Goal: Task Accomplishment & Management: Manage account settings

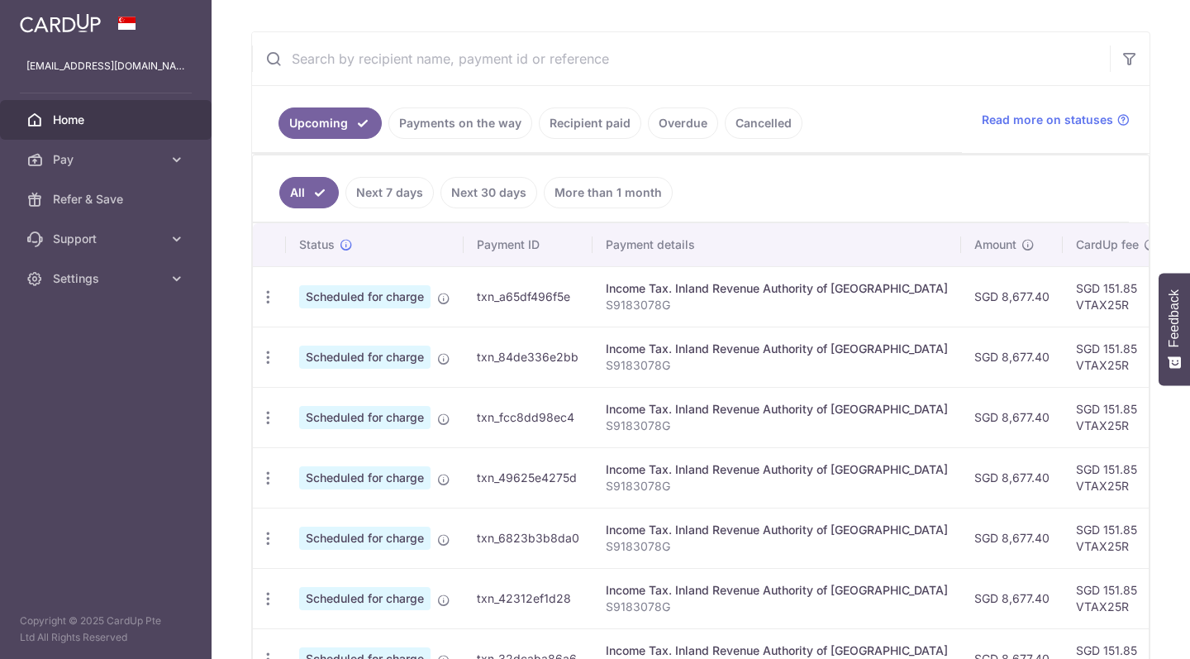
scroll to position [393, 0]
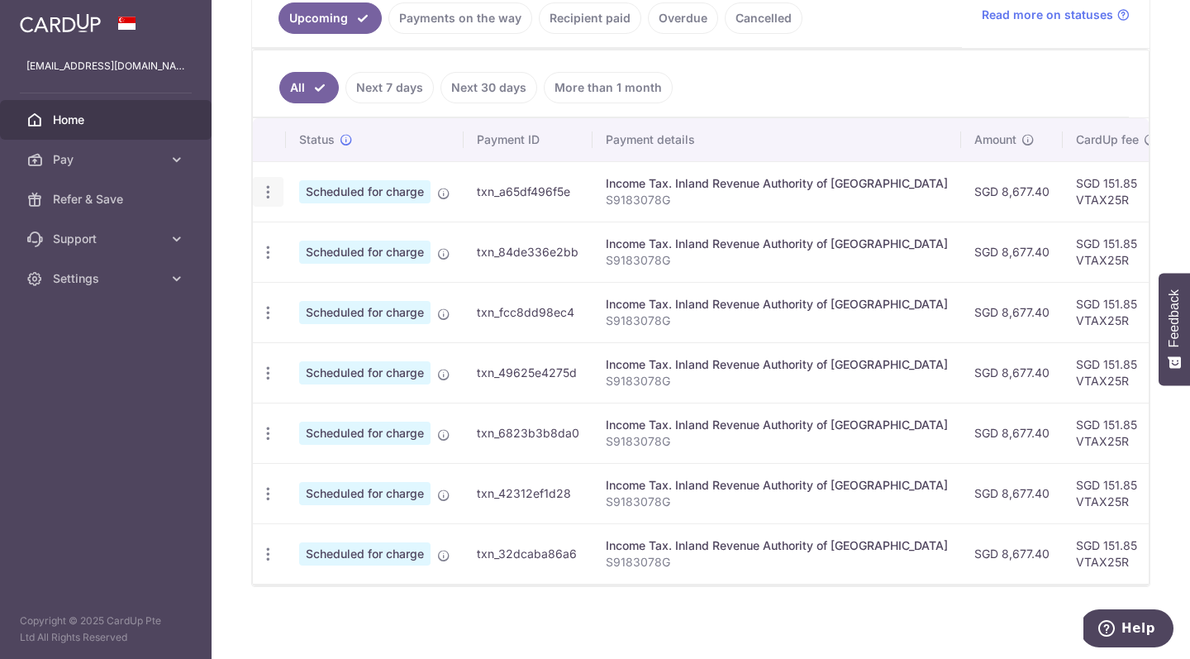
click at [269, 192] on icon "button" at bounding box center [268, 191] width 17 height 17
click at [343, 242] on span "Update payment" at bounding box center [356, 237] width 112 height 20
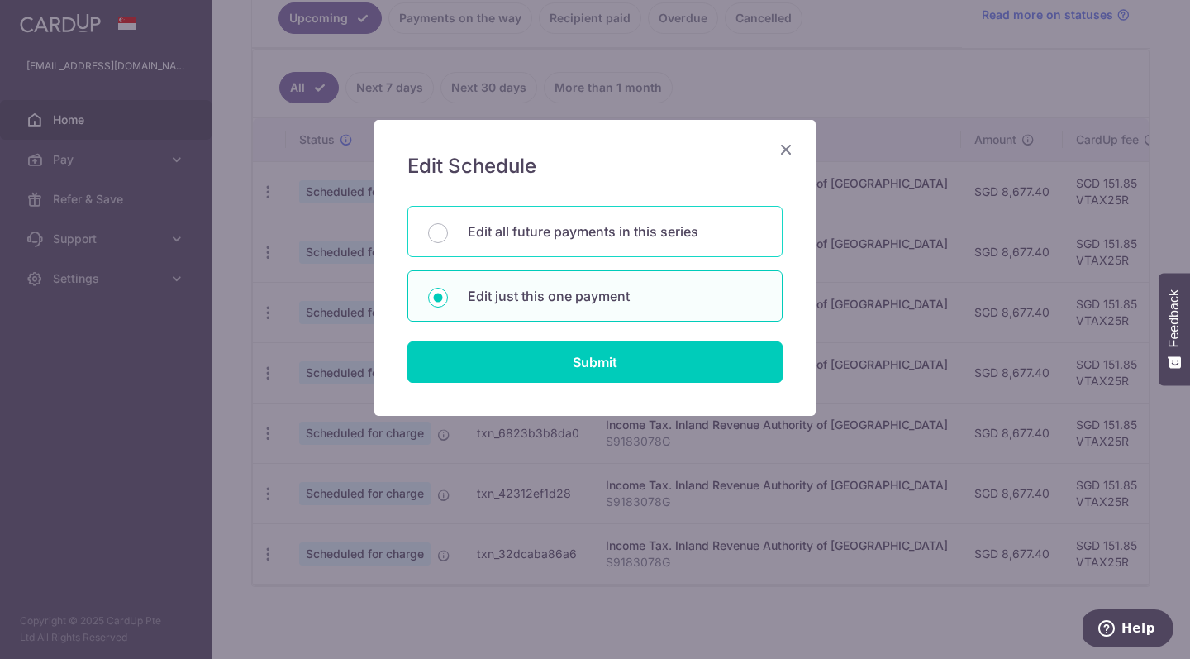
click at [498, 244] on div "Edit all future payments in this series" at bounding box center [594, 231] width 375 height 51
radio input "true"
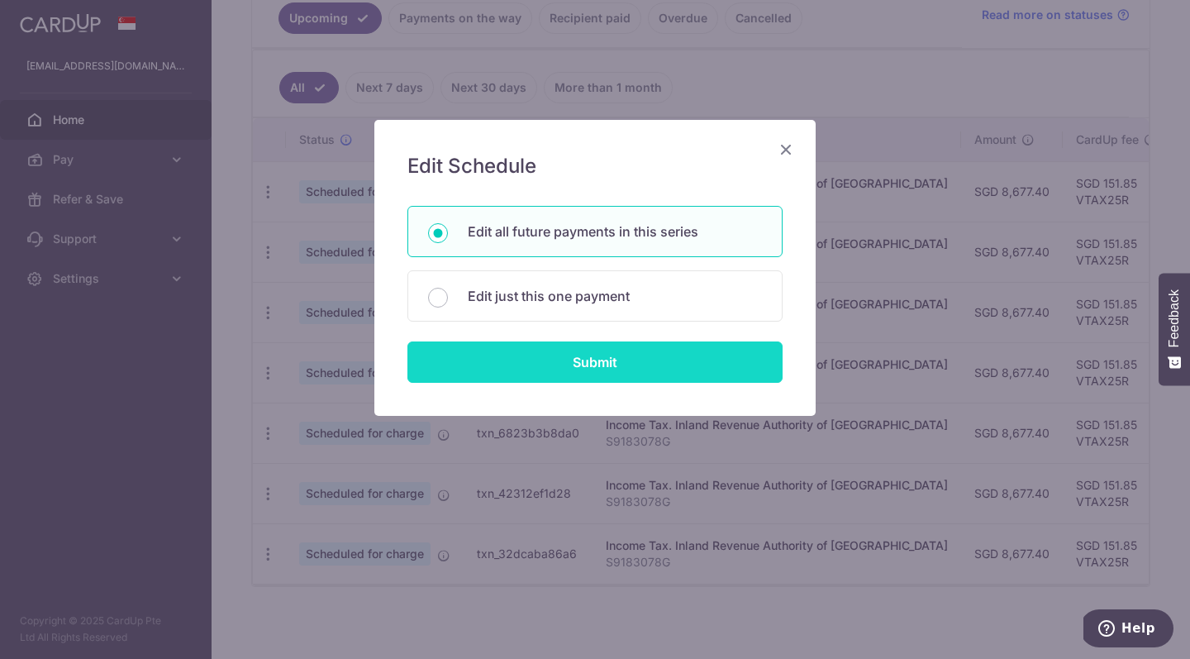
click at [518, 369] on input "Submit" at bounding box center [594, 361] width 375 height 41
radio input "true"
type input "8,677.40"
type input "S9183078G"
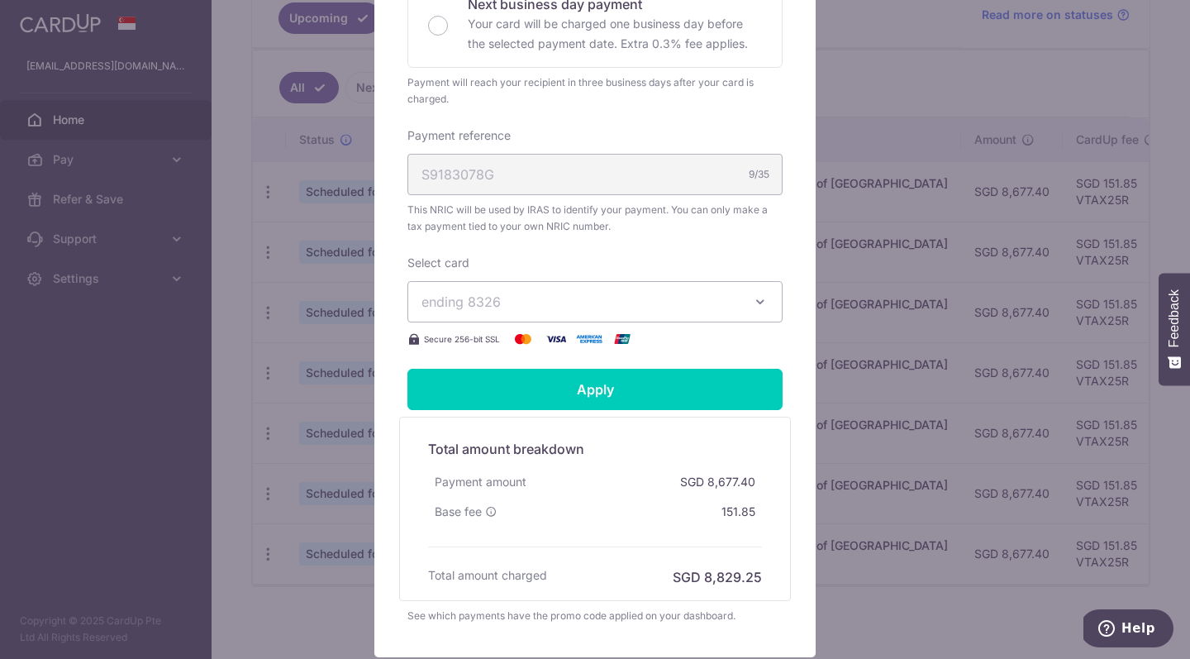
scroll to position [581, 0]
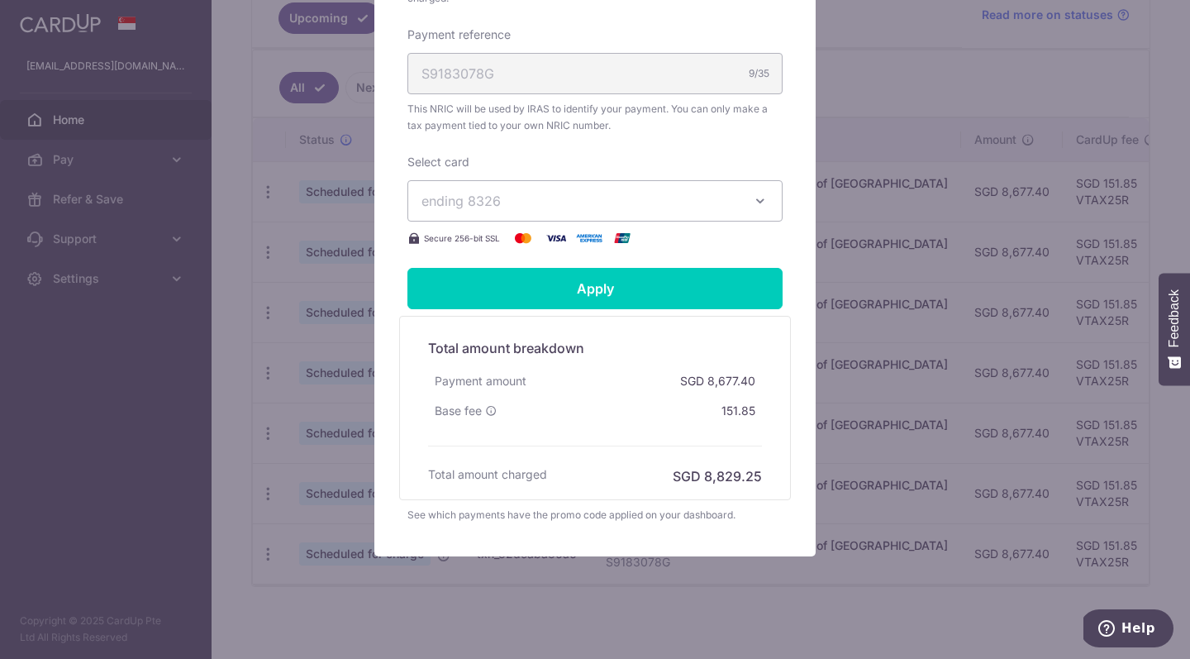
click at [562, 204] on span "ending 8326" at bounding box center [580, 201] width 317 height 20
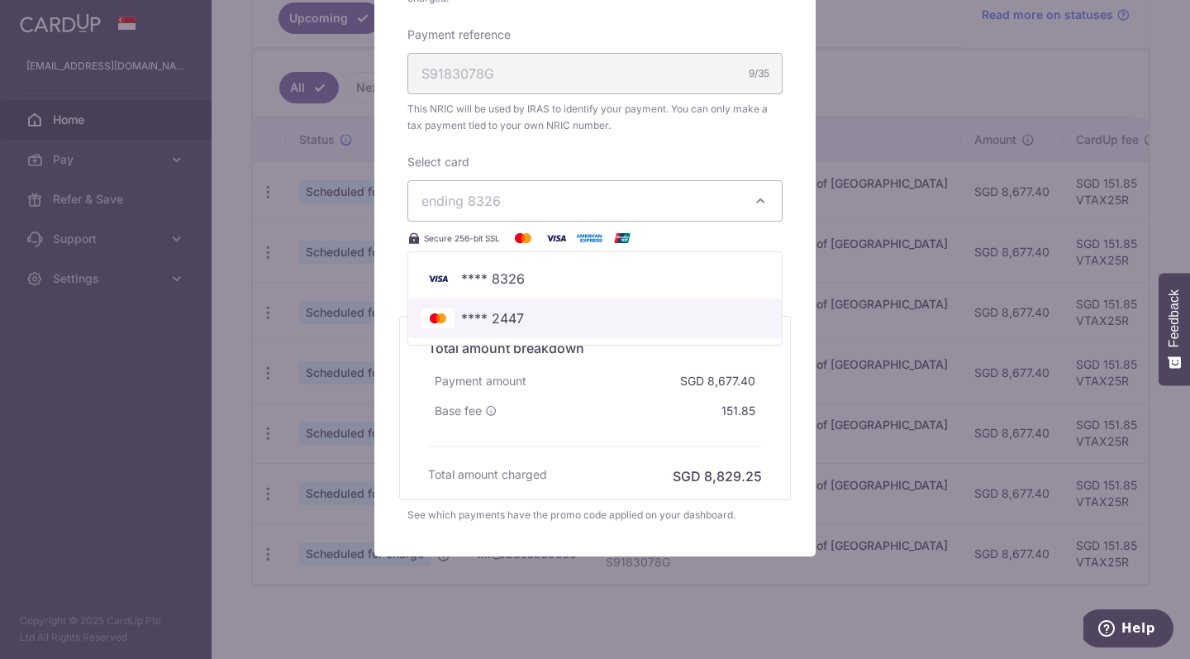
click at [550, 317] on span "**** 2447" at bounding box center [595, 318] width 347 height 20
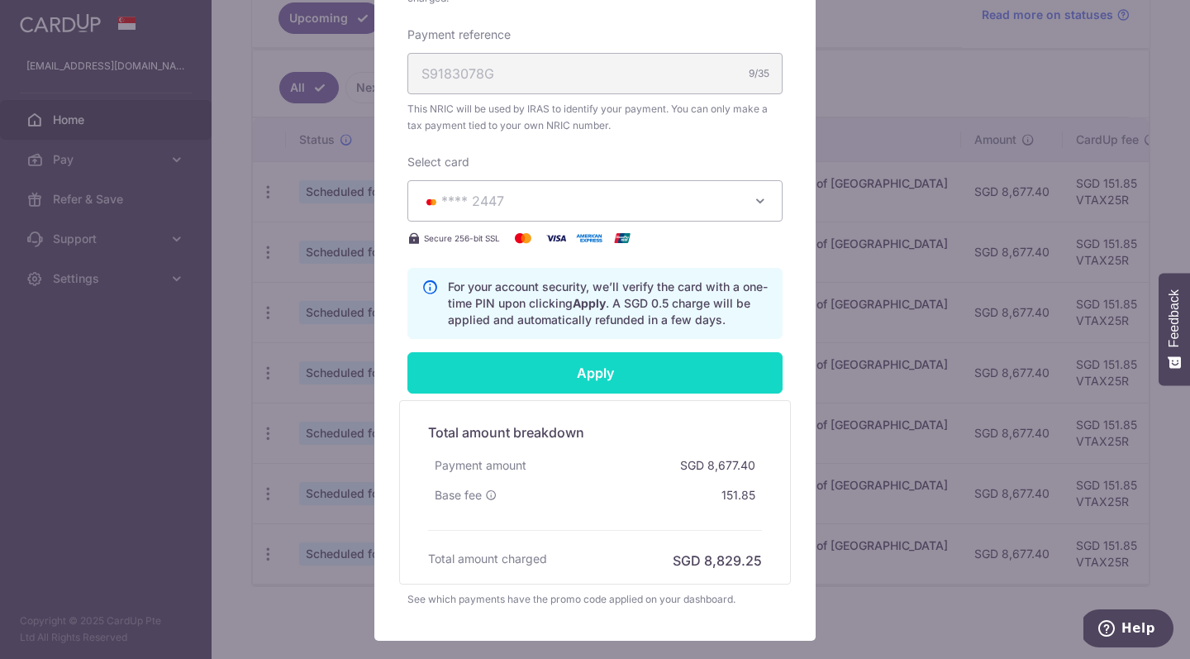
click at [573, 370] on input "Apply" at bounding box center [594, 372] width 375 height 41
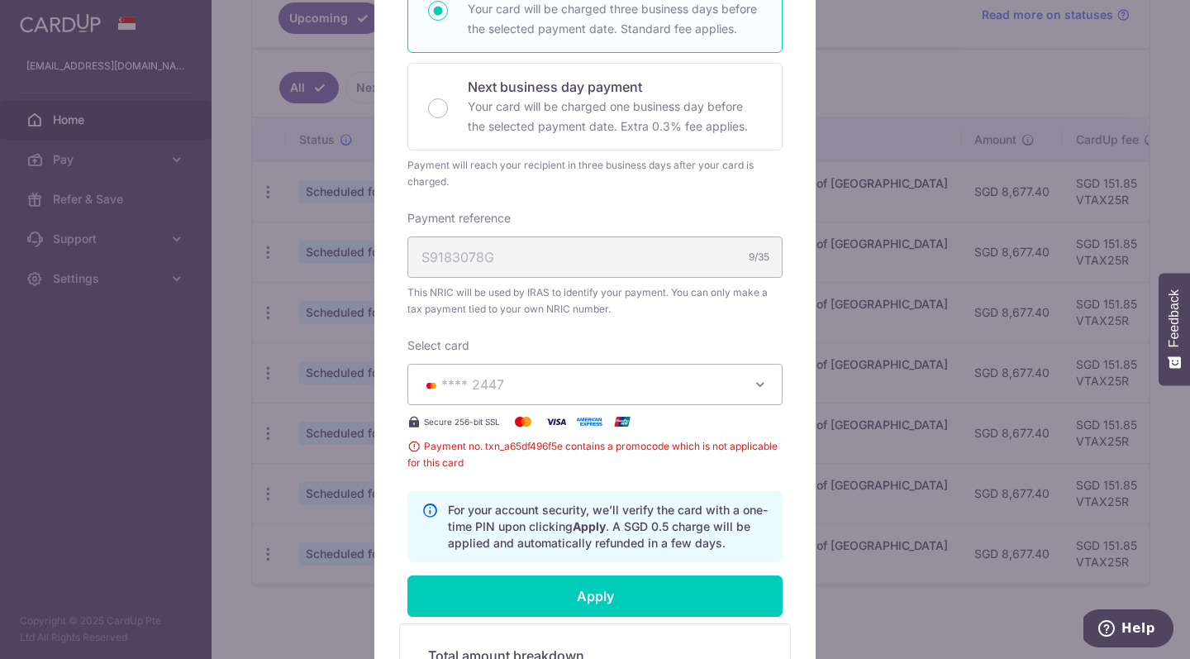
scroll to position [276, 0]
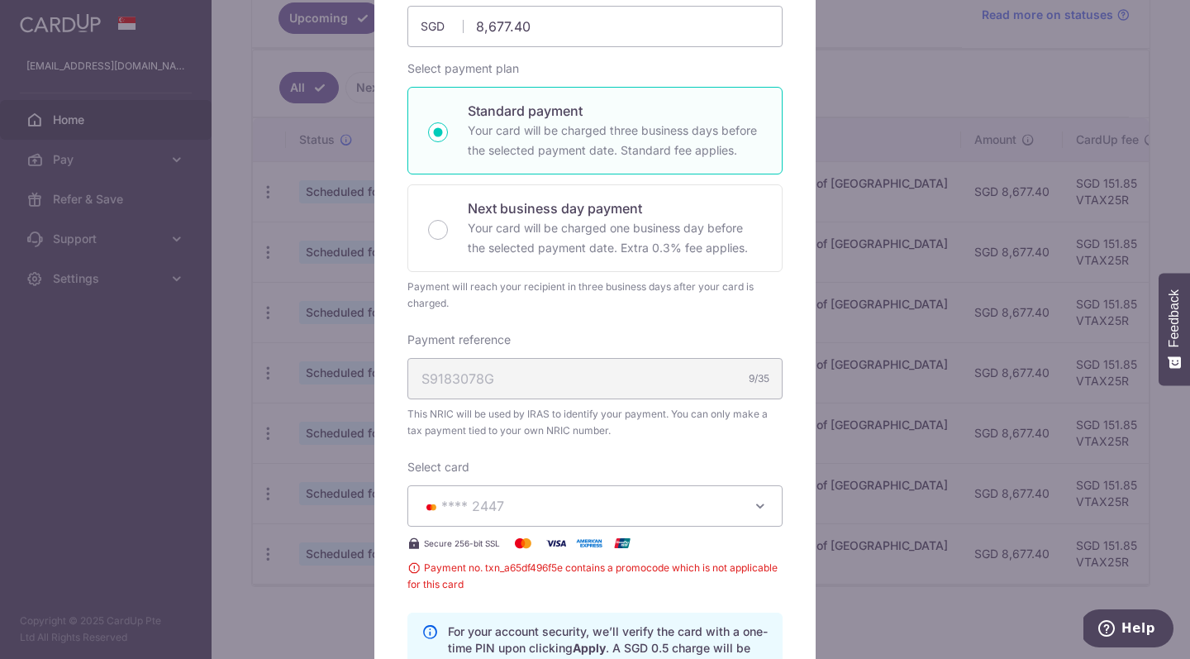
click at [830, 173] on div "Edit payment By clicking apply, you will make changes to all 7 payments to Inla…" at bounding box center [595, 329] width 1190 height 659
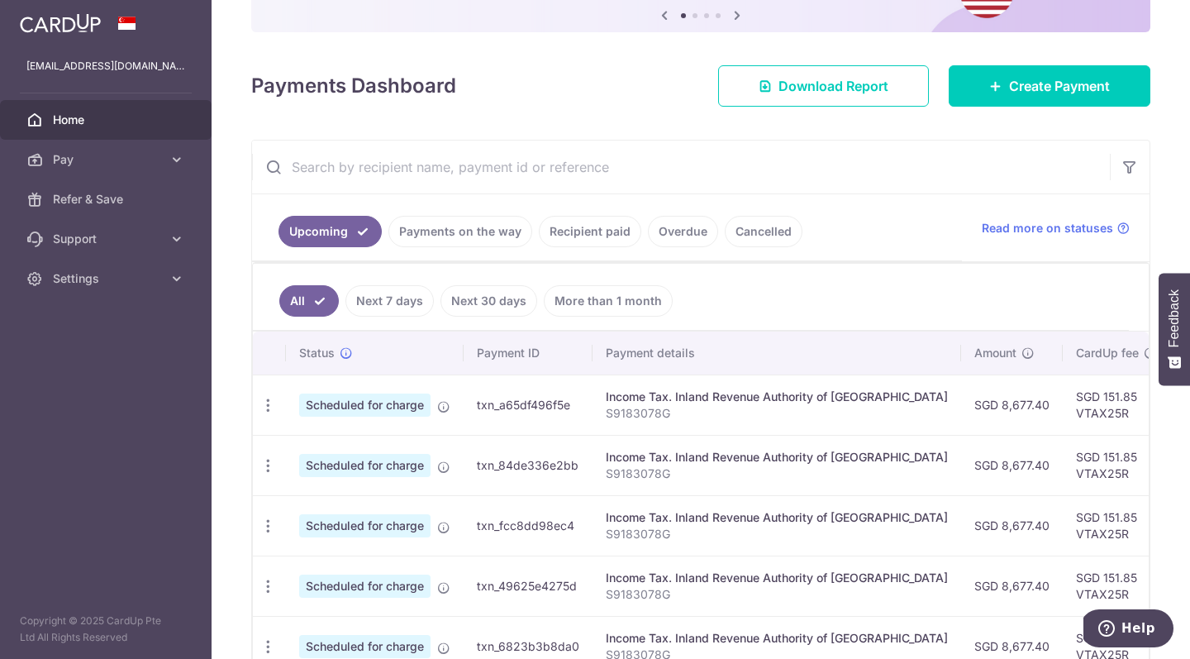
scroll to position [238, 0]
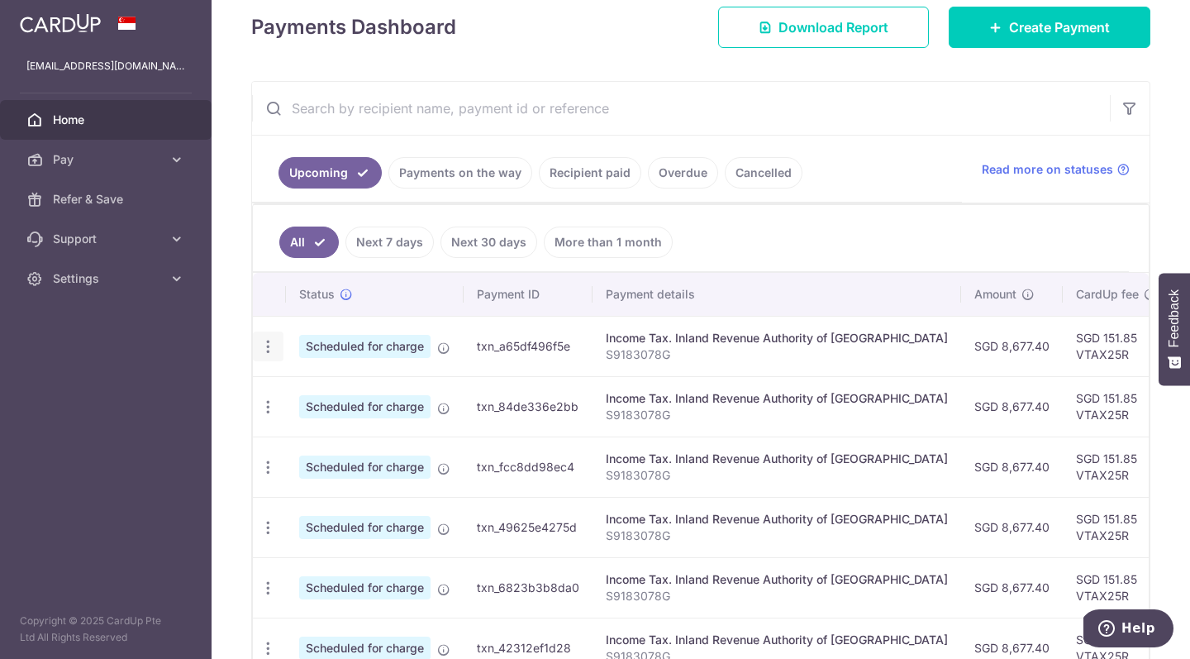
click at [269, 338] on icon "button" at bounding box center [268, 346] width 17 height 17
click at [343, 390] on span "Update payment" at bounding box center [356, 392] width 112 height 20
radio input "true"
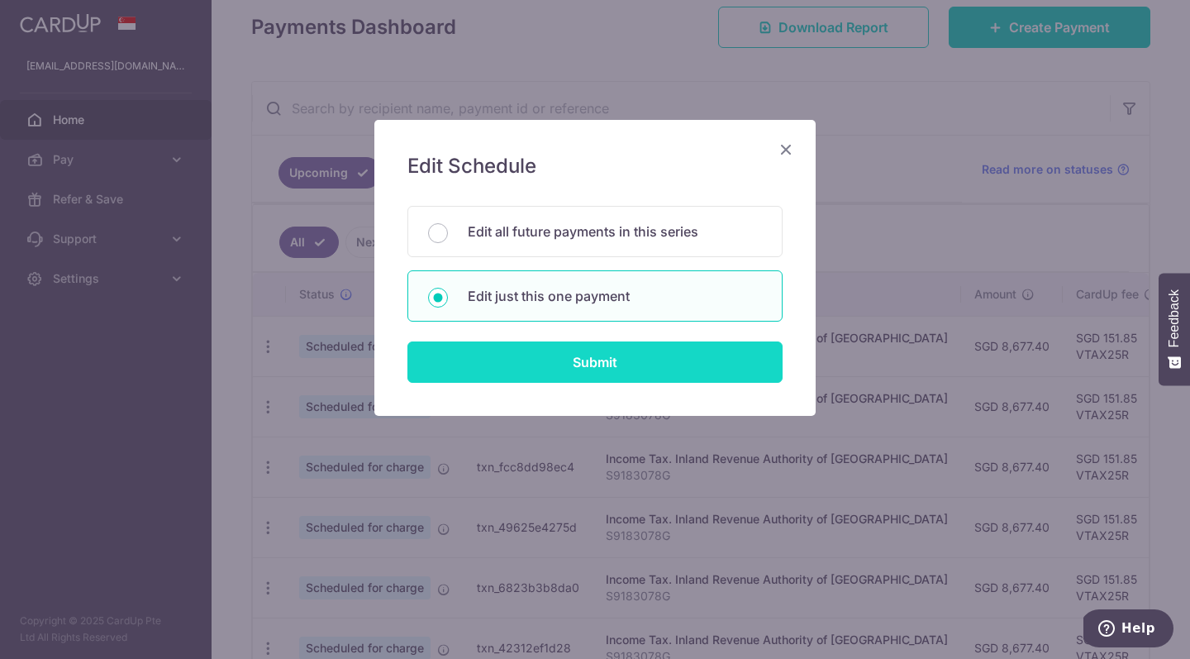
click at [463, 376] on input "Submit" at bounding box center [594, 361] width 375 height 41
radio input "true"
type input "8,677.40"
type input "[DATE]"
type input "S9183078G"
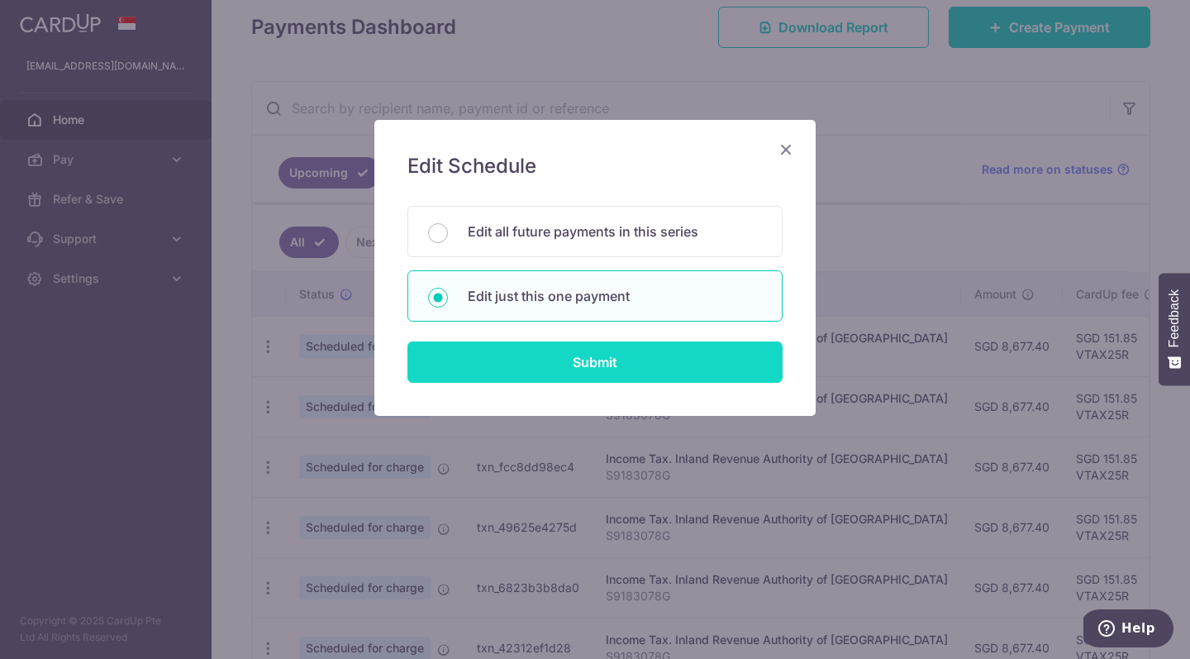
type input "VTAX25R"
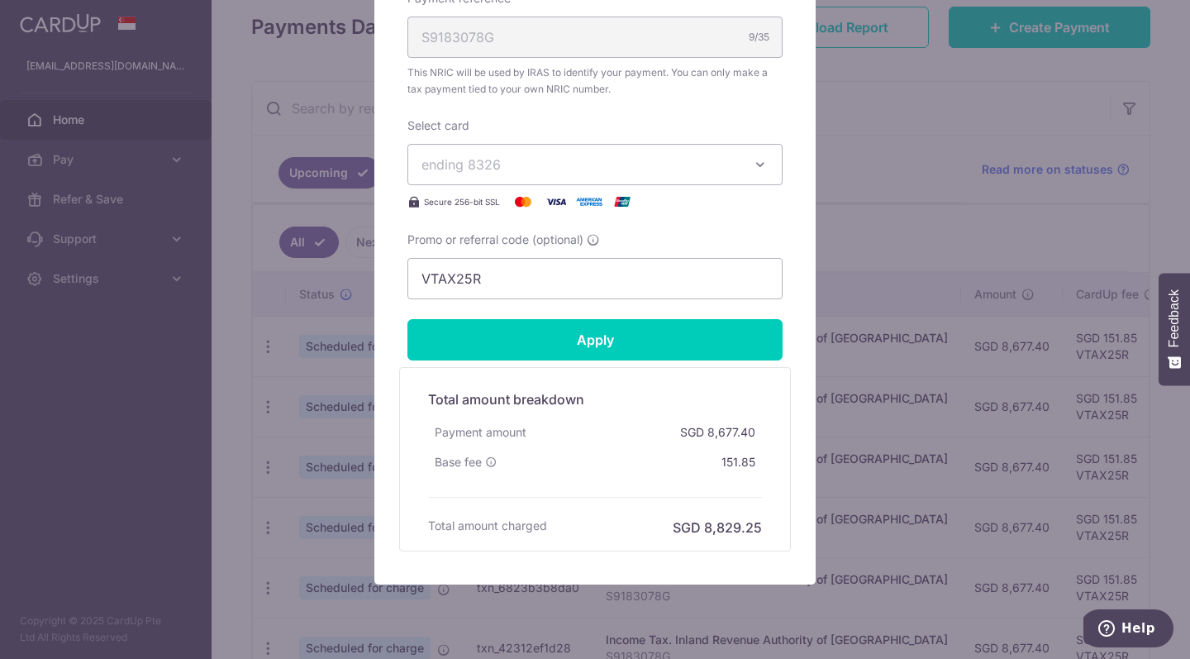
scroll to position [636, 0]
click at [564, 174] on button "ending 8326" at bounding box center [594, 163] width 375 height 41
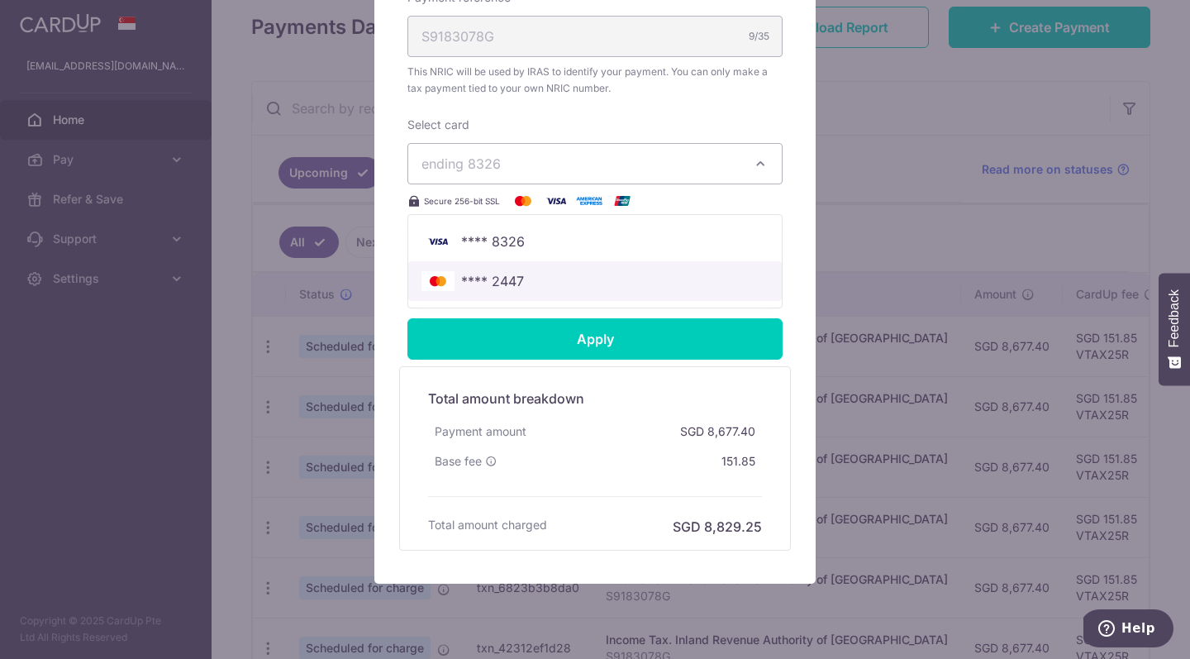
click at [539, 284] on span "**** 2447" at bounding box center [595, 281] width 347 height 20
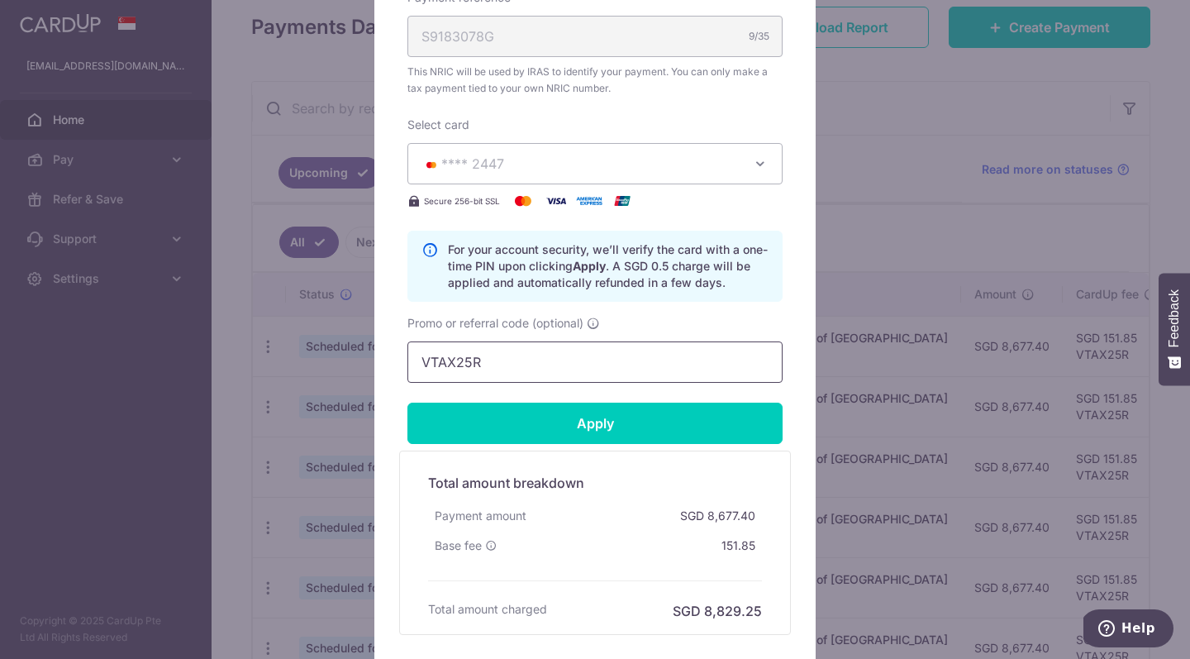
drag, startPoint x: 522, startPoint y: 366, endPoint x: 377, endPoint y: 355, distance: 145.0
click at [377, 360] on div "Edit payment By clicking apply, you will make changes to all payments to Inland…" at bounding box center [594, 75] width 441 height 1184
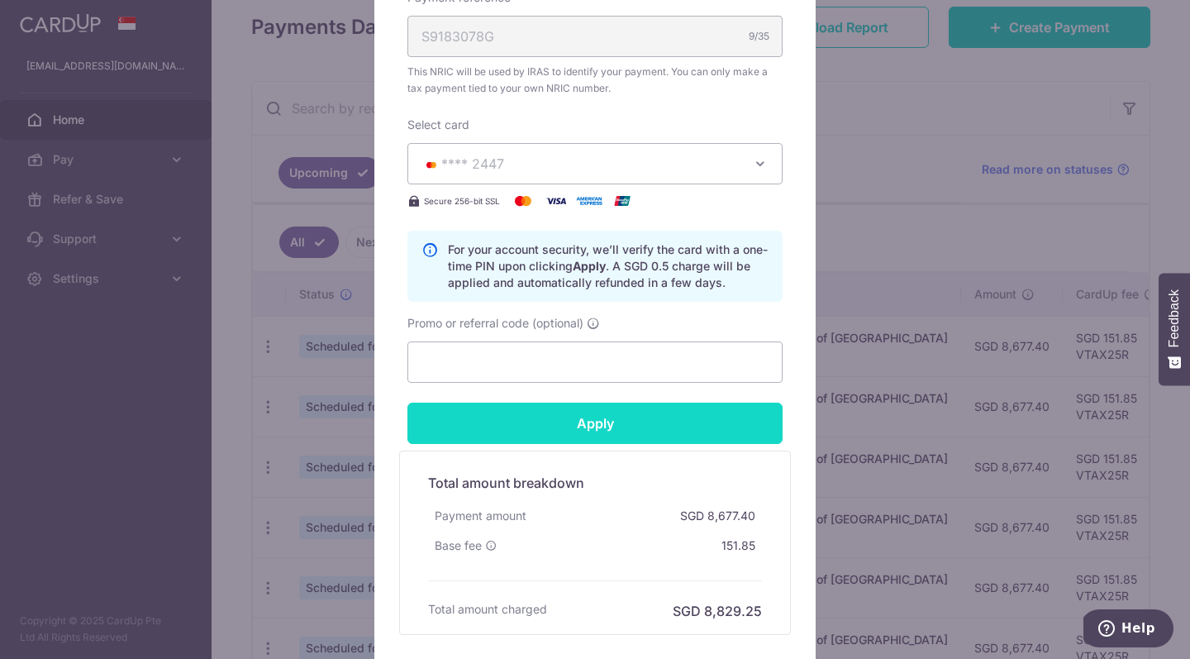
click at [494, 438] on input "Apply" at bounding box center [594, 423] width 375 height 41
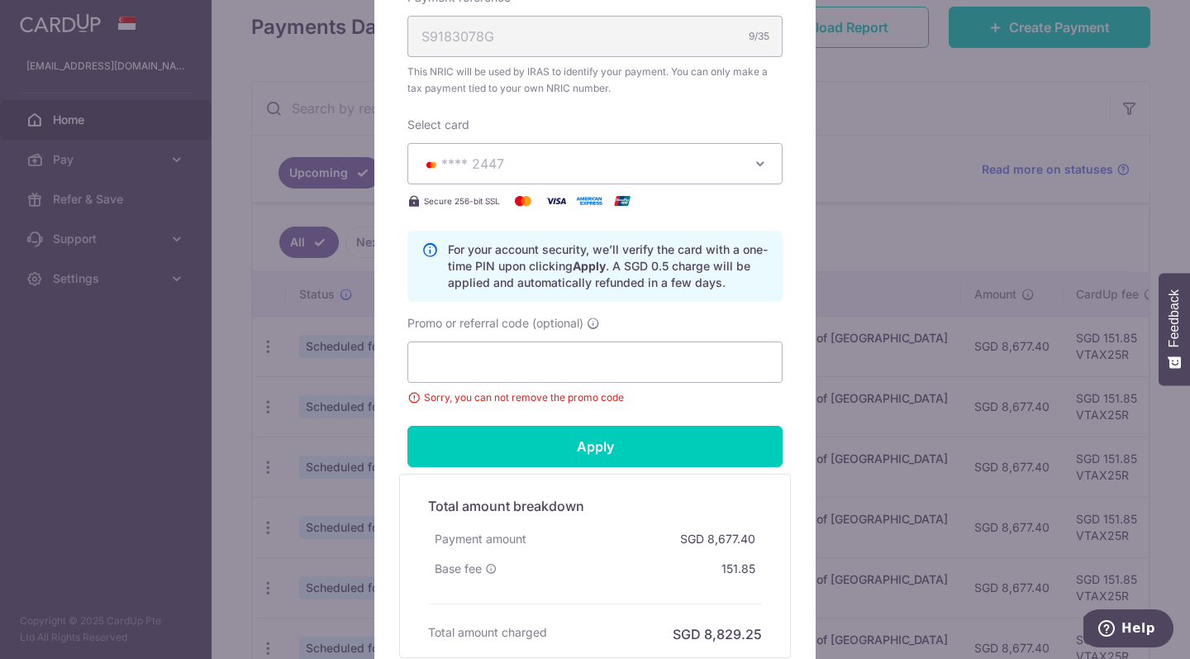
click at [831, 408] on div "Edit payment By clicking apply, you will make changes to all payments to Inland…" at bounding box center [595, 329] width 1190 height 659
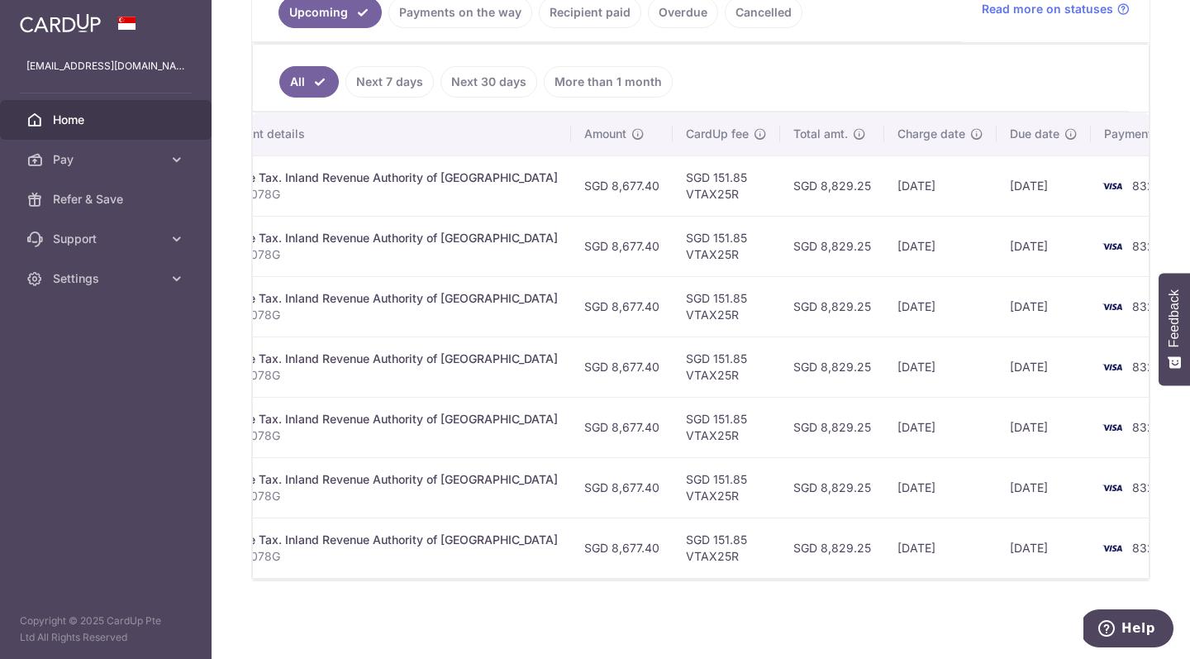
scroll to position [0, 389]
